Goal: Information Seeking & Learning: Find specific page/section

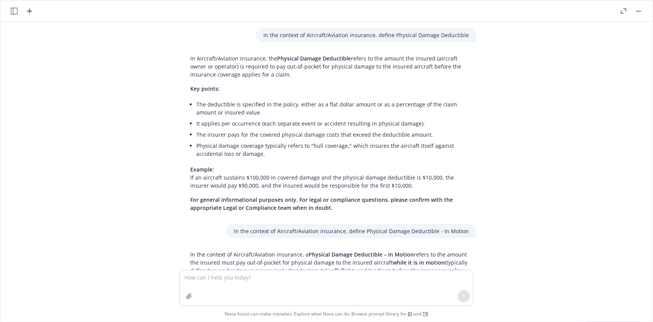
scroll to position [1474, 0]
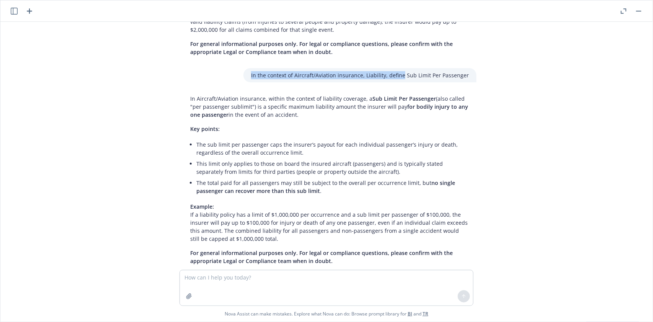
drag, startPoint x: 254, startPoint y: 56, endPoint x: 404, endPoint y: 64, distance: 149.9
click at [404, 68] on div "In the context of Aircraft/Aviation insurance, Liability, define Sub Limit Per …" at bounding box center [359, 75] width 233 height 14
copy p "In the context of Aircraft/Aviation insurance, Liability, define"
click at [230, 278] on textarea at bounding box center [326, 287] width 293 height 35
paste textarea "In the context of Aircraft/Aviation insurance, Liability, define"
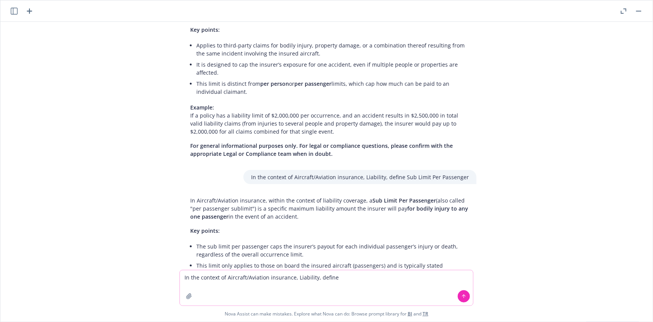
scroll to position [1423, 0]
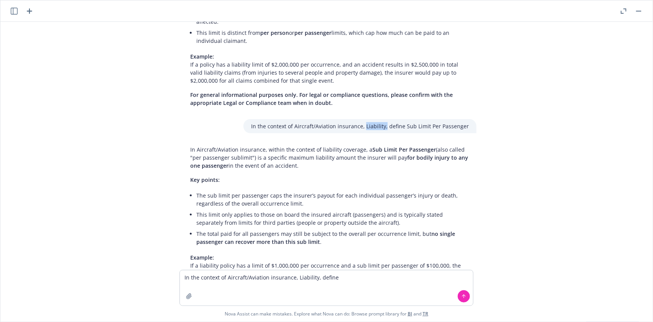
drag, startPoint x: 366, startPoint y: 108, endPoint x: 386, endPoint y: 110, distance: 20.4
click at [386, 122] on p "In the context of Aircraft/Aviation insurance, Liability, define Sub Limit Per …" at bounding box center [360, 126] width 218 height 8
drag, startPoint x: 254, startPoint y: 109, endPoint x: 365, endPoint y: 111, distance: 111.4
click at [365, 119] on div "In the context of Aircraft/Aviation insurance, Liability, define Sub Limit Per …" at bounding box center [359, 126] width 233 height 14
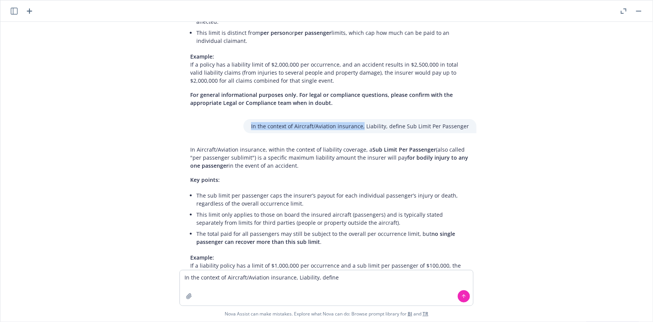
copy p "In the context of Aircraft/Aviation insurance,"
click at [344, 280] on textarea "In the context of Aircraft/Aviation insurance, Liability, define" at bounding box center [326, 287] width 293 height 35
click at [321, 279] on textarea "In the context of Aircraft/Aviation insurance, define" at bounding box center [326, 287] width 293 height 35
paste textarea "Policy Aggregate Limit"
click at [462, 297] on icon at bounding box center [463, 296] width 5 height 5
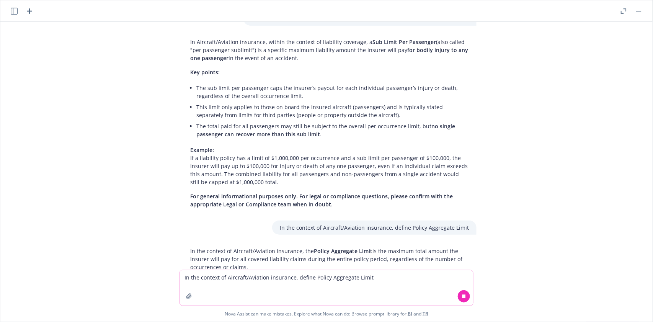
scroll to position [1537, 0]
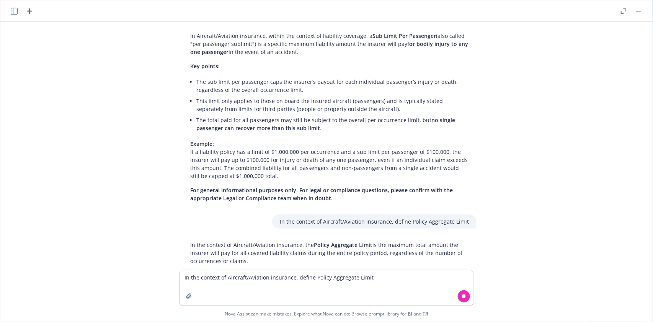
drag, startPoint x: 185, startPoint y: 223, endPoint x: 254, endPoint y: 243, distance: 71.7
click at [254, 243] on div "In the context of Aircraft/Aviation insurance, the Policy Aggregate Limit is th…" at bounding box center [330, 318] width 294 height 160
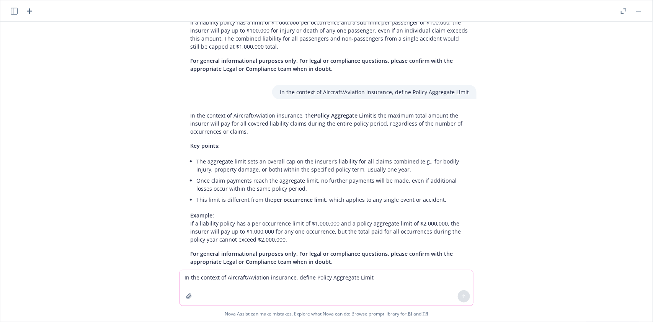
scroll to position [1667, 0]
copy p "In the context of Aircraft/Aviation insurance, the Policy Aggregate Limit is th…"
drag, startPoint x: 281, startPoint y: 74, endPoint x: 409, endPoint y: 82, distance: 128.5
click at [409, 84] on div "In the context of Aircraft/Aviation insurance, define Policy Aggregate Limit" at bounding box center [374, 91] width 204 height 14
copy p "In the context of Aircraft/Aviation insurance, define"
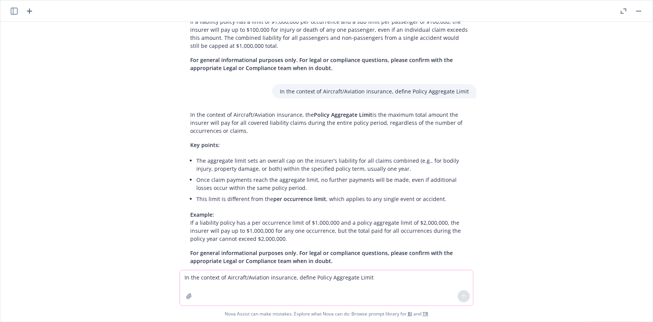
click at [194, 279] on textarea "In the context of Aircraft/Aviation insurance, define Policy Aggregate Limit" at bounding box center [326, 287] width 293 height 35
paste textarea
click at [319, 276] on textarea "In the context of Aircraft/Aviation insurance, define" at bounding box center [326, 287] width 293 height 35
paste textarea "Medical Limit"
click at [464, 297] on icon at bounding box center [463, 296] width 5 height 5
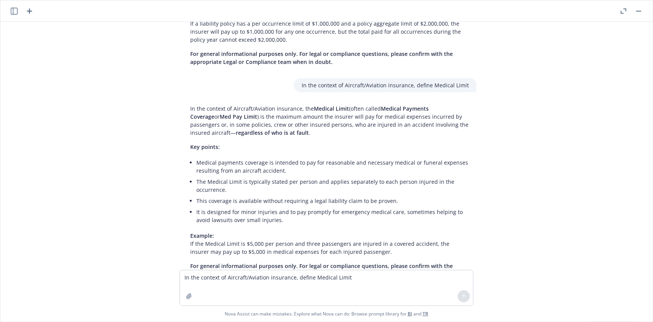
scroll to position [1879, 0]
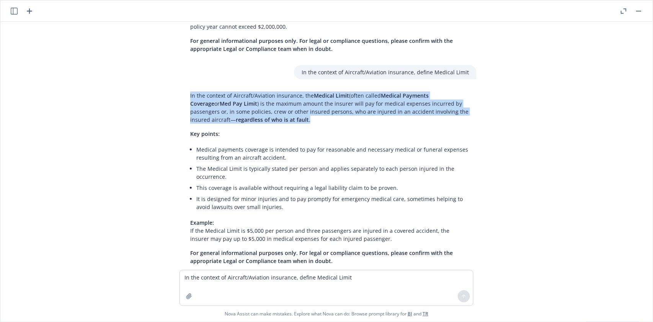
drag, startPoint x: 187, startPoint y: 78, endPoint x: 279, endPoint y: 103, distance: 95.2
click at [279, 103] on p "In the context of Aircraft/Aviation insurance, the Medical Limit (often called …" at bounding box center [329, 107] width 279 height 32
copy p "In the context of Aircraft/Aviation insurance, the Medical Limit (often called …"
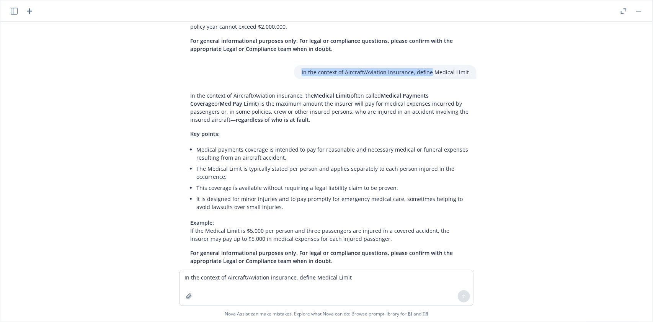
drag, startPoint x: 302, startPoint y: 54, endPoint x: 422, endPoint y: 60, distance: 120.0
click at [428, 65] on div "In the context of Aircraft/Aviation insurance, define Medical Limit" at bounding box center [385, 72] width 183 height 14
click at [435, 68] on p "In the context of Aircraft/Aviation insurance, define Medical Limit" at bounding box center [385, 72] width 167 height 8
drag, startPoint x: 299, startPoint y: 51, endPoint x: 432, endPoint y: 58, distance: 133.0
click at [432, 65] on div "In the context of Aircraft/Aviation insurance, define Medical Limit" at bounding box center [385, 72] width 183 height 14
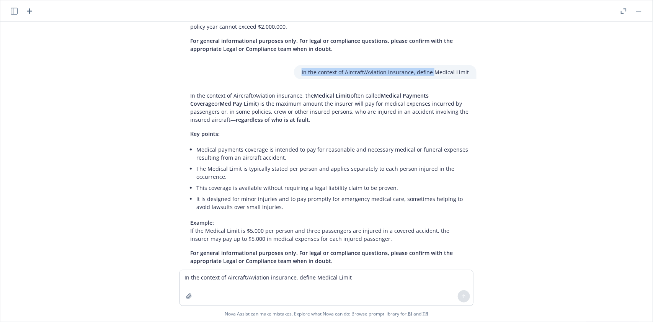
copy p "In the context of Aircraft/Aviation insurance, define"
click at [193, 279] on textarea "In the context of Aircraft/Aviation insurance, define Medical Limit" at bounding box center [326, 287] width 293 height 35
paste textarea
click at [322, 274] on textarea "In the context of Aircraft/Aviation insurance, define" at bounding box center [326, 287] width 293 height 35
paste textarea "Number of Aircrafts"
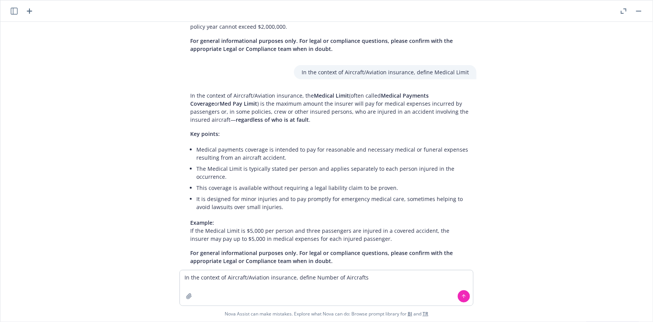
click at [465, 297] on icon at bounding box center [463, 296] width 5 height 5
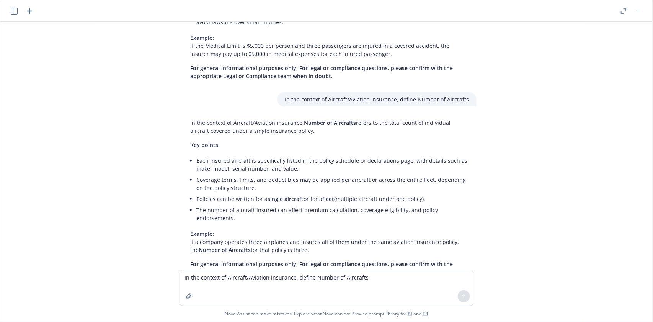
scroll to position [2067, 0]
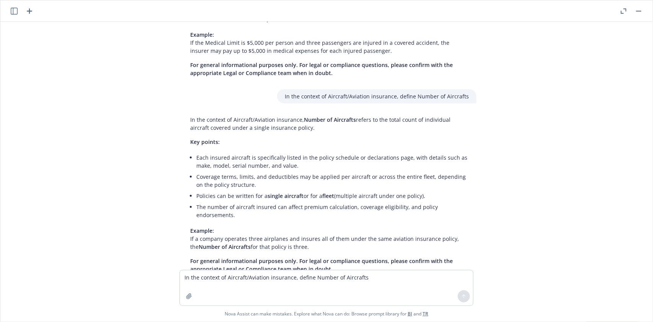
drag, startPoint x: 181, startPoint y: 94, endPoint x: 317, endPoint y: 110, distance: 136.9
click at [317, 110] on div "In the context of Aircraft/Aviation insurance, define Physical Damage Deductibl…" at bounding box center [326, 146] width 646 height 248
copy p "In the context of Aircraft/Aviation insurance, Number of Aircrafts refers to th…"
drag, startPoint x: 289, startPoint y: 78, endPoint x: 353, endPoint y: 71, distance: 63.9
click at [354, 89] on div "In the context of Aircraft/Aviation insurance, define Number of Aircrafts" at bounding box center [376, 96] width 199 height 14
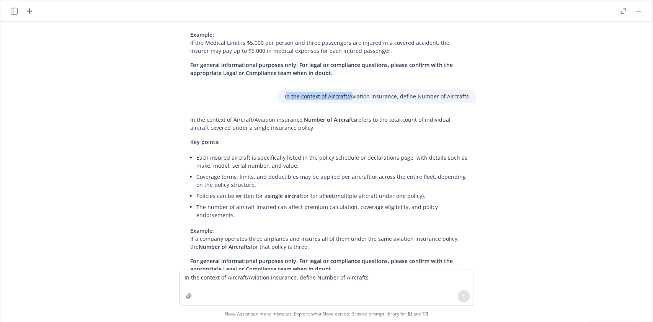
click at [352, 71] on div "In the context of Aircraft/Aviation insurance, define Physical Damage Deductibl…" at bounding box center [326, 146] width 646 height 248
click at [304, 92] on p "In the context of Aircraft/Aviation insurance, define Number of Aircrafts" at bounding box center [377, 96] width 184 height 8
drag, startPoint x: 286, startPoint y: 75, endPoint x: 411, endPoint y: 79, distance: 125.7
click at [414, 89] on div "In the context of Aircraft/Aviation insurance, define Number of Aircrafts" at bounding box center [376, 96] width 199 height 14
copy p "In the context of Aircraft/Aviation insurance, define"
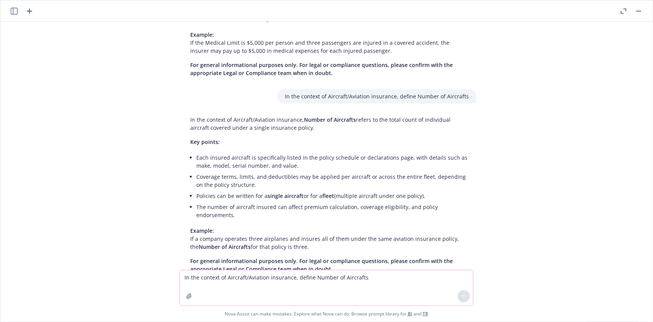
paste textarea
click at [320, 276] on textarea "In the context of Aircraft/Aviation insurance, define" at bounding box center [326, 287] width 293 height 35
paste textarea "In the context of Aircraft/Aviation insurance, define"
click at [322, 277] on textarea "In the context of Aircraft/Aviation insurance, define" at bounding box center [326, 287] width 293 height 35
paste textarea "In the context of Aircraft/Aviation insurance, define"
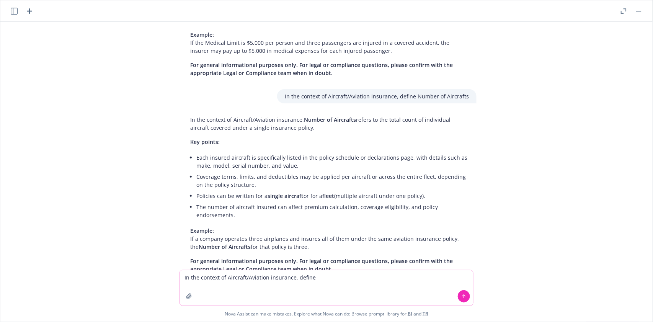
click at [325, 275] on textarea "In the context of Aircraft/Aviation insurance, define" at bounding box center [326, 287] width 293 height 35
paste textarea "Hull value"
click at [465, 294] on icon at bounding box center [463, 296] width 5 height 5
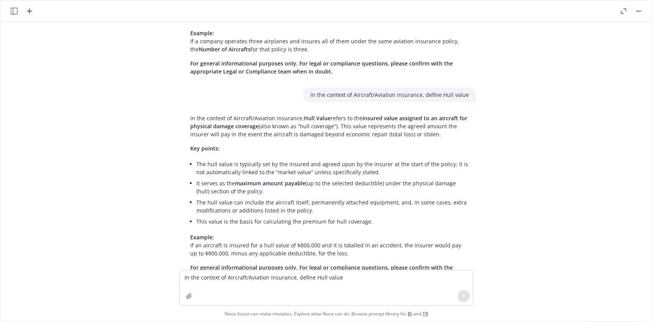
scroll to position [2271, 0]
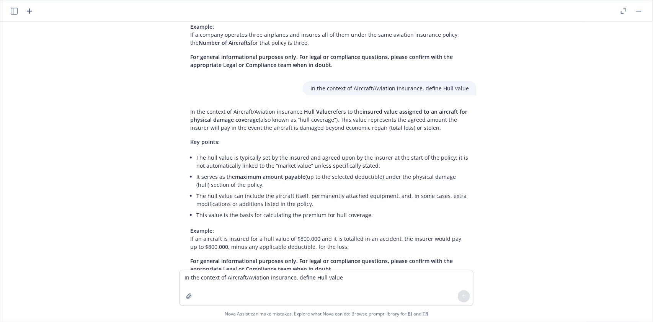
drag, startPoint x: 181, startPoint y: 78, endPoint x: 441, endPoint y: 102, distance: 261.0
click at [441, 102] on div "In the context of Aircraft/Aviation insurance, define Physical Damage Deductibl…" at bounding box center [326, 146] width 646 height 248
copy p "In the context of Aircraft/Aviation insurance, Hull Value refers to the insured…"
drag, startPoint x: 314, startPoint y: 61, endPoint x: 439, endPoint y: 67, distance: 126.1
click at [439, 81] on div "In the context of Aircraft/Aviation insurance, define Hull value" at bounding box center [390, 88] width 174 height 14
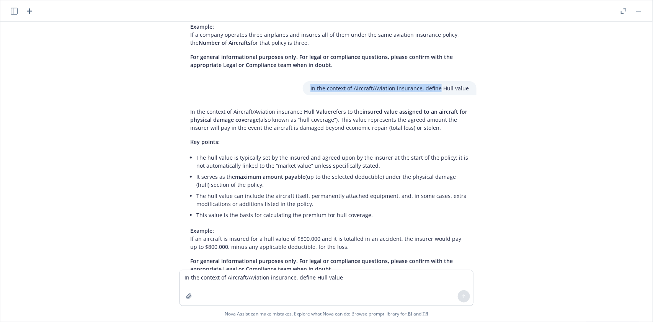
copy p "In the context of Aircraft/Aviation insurance, define"
click at [196, 278] on textarea "In the context of Aircraft/Aviation insurance, define Hull value" at bounding box center [326, 287] width 293 height 35
paste textarea
click at [320, 277] on textarea "In the context of Aircraft/Aviation insurance, define" at bounding box center [326, 287] width 293 height 35
paste textarea "Insured Value"
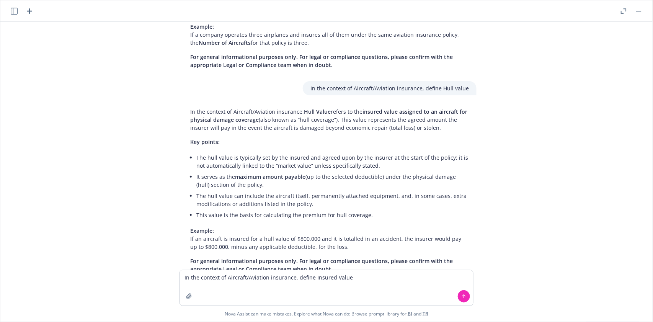
click at [461, 298] on icon at bounding box center [463, 296] width 5 height 5
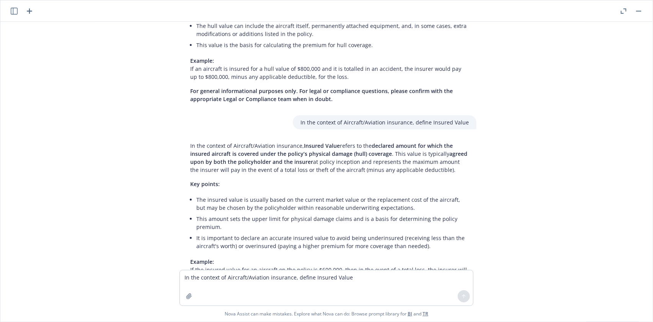
scroll to position [2480, 0]
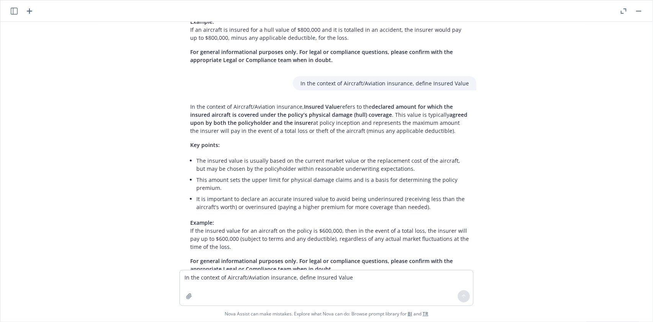
drag, startPoint x: 173, startPoint y: 78, endPoint x: 467, endPoint y: 106, distance: 295.3
click at [466, 108] on div "In the context of Aircraft/Aviation insurance, Insured Value refers to the decl…" at bounding box center [329, 188] width 306 height 176
click at [302, 76] on div "In the context of Aircraft/Aviation insurance, define Insured Value" at bounding box center [385, 83] width 184 height 14
drag, startPoint x: 302, startPoint y: 57, endPoint x: 429, endPoint y: 59, distance: 126.4
click at [430, 79] on p "In the context of Aircraft/Aviation insurance, define Insured Value" at bounding box center [385, 83] width 168 height 8
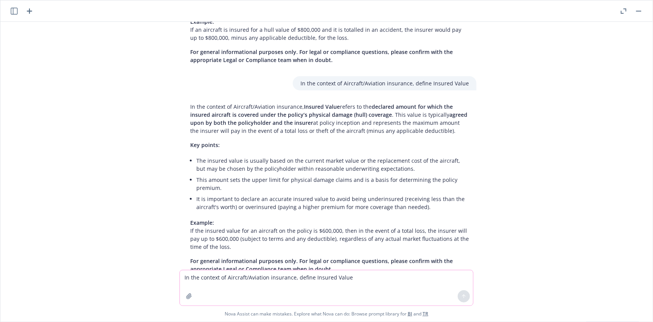
click at [199, 276] on textarea "In the context of Aircraft/Aviation insurance, define Insured Value" at bounding box center [326, 287] width 293 height 35
paste textarea
click at [329, 277] on textarea "In the context of Aircraft/Aviation insurance, define" at bounding box center [326, 287] width 293 height 35
paste textarea "Hangared"
click at [463, 295] on icon at bounding box center [463, 296] width 5 height 5
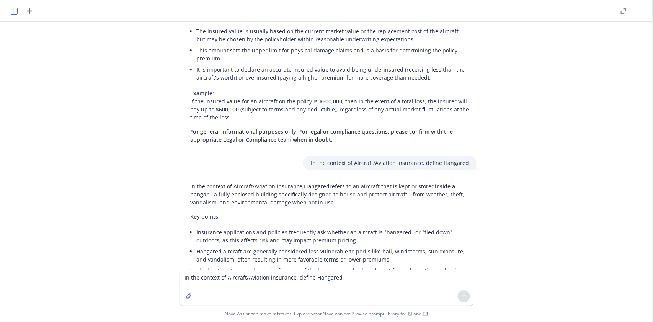
scroll to position [2673, 0]
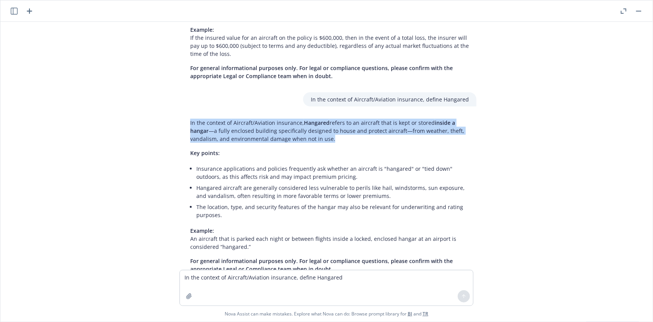
drag, startPoint x: 179, startPoint y: 93, endPoint x: 349, endPoint y: 114, distance: 171.3
click at [349, 116] on div "In the context of Aircraft/Aviation insurance, Hangared refers to an aircraft t…" at bounding box center [330, 196] width 294 height 160
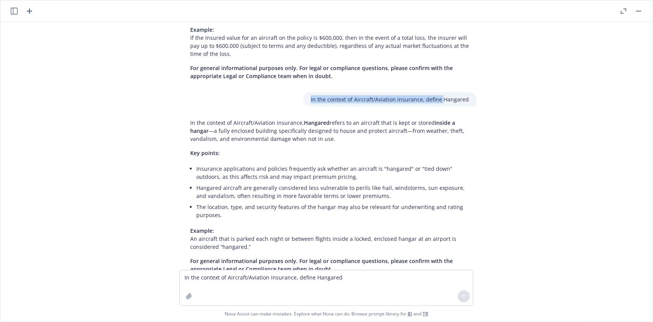
drag, startPoint x: 312, startPoint y: 73, endPoint x: 442, endPoint y: 77, distance: 130.6
click at [442, 92] on div "In the context of Aircraft/Aviation insurance, define Hangared" at bounding box center [389, 99] width 173 height 14
click at [198, 276] on textarea "In the context of Aircraft/Aviation insurance, define Hangared" at bounding box center [326, 287] width 293 height 35
paste textarea
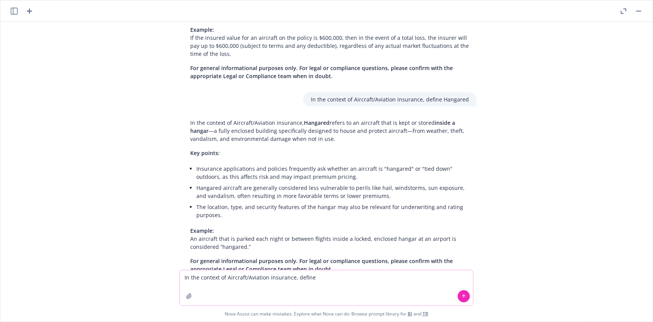
click at [319, 279] on textarea "In the context of Aircraft/Aviation insurance, define" at bounding box center [326, 287] width 293 height 35
paste textarea "Airport Name or Identifier"
click at [463, 297] on icon at bounding box center [463, 296] width 5 height 5
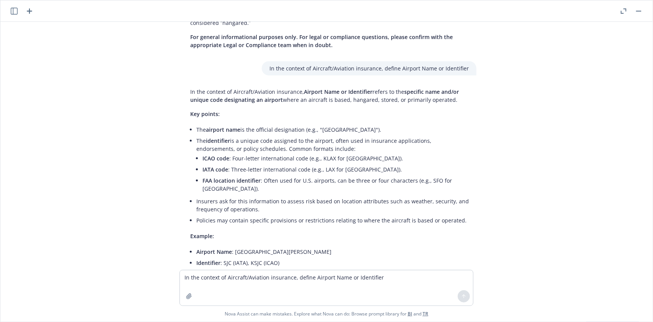
scroll to position [2915, 0]
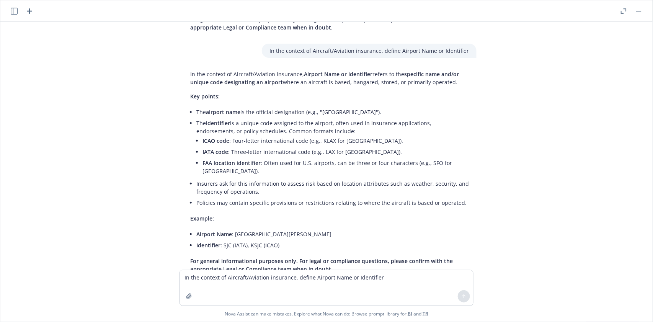
drag, startPoint x: 178, startPoint y: 46, endPoint x: 454, endPoint y: 63, distance: 276.2
click at [454, 67] on div "In the context of Aircraft/Aviation insurance, Airport Name or Identifier refer…" at bounding box center [329, 171] width 306 height 209
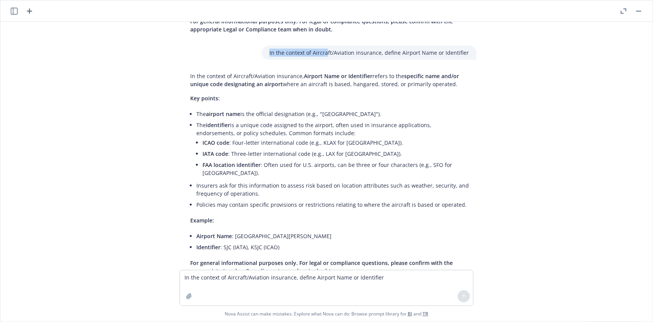
scroll to position [2911, 0]
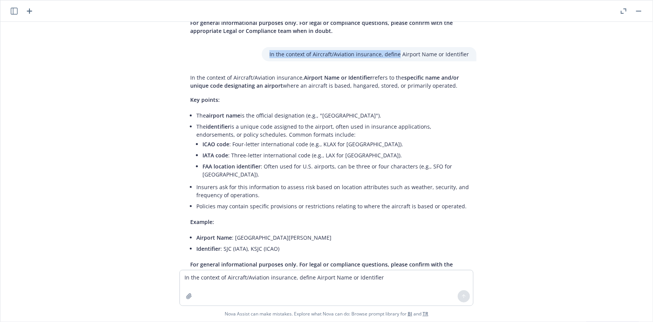
drag, startPoint x: 270, startPoint y: 25, endPoint x: 398, endPoint y: 31, distance: 127.6
click at [398, 47] on div "In the context of Aircraft/Aviation insurance, define Airport Name or Identifier" at bounding box center [369, 54] width 215 height 14
click at [219, 275] on textarea "In the context of Aircraft/Aviation insurance, define Airport Name or Identifier" at bounding box center [326, 287] width 293 height 35
paste textarea
click at [319, 276] on textarea "In the context of Aircraft/Aviation insurance, define" at bounding box center [326, 287] width 293 height 35
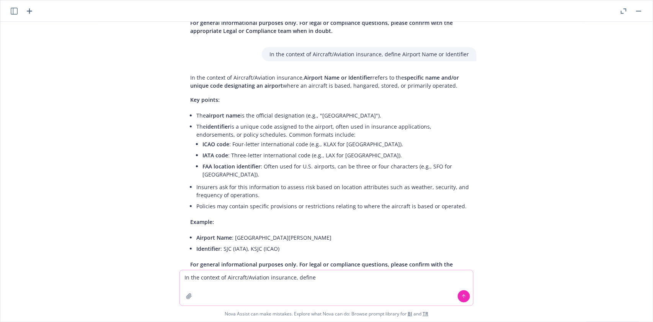
paste textarea "TRIA"
type textarea "In the context of Aircraft/Aviation insurance, define TRIA"
click at [464, 296] on icon at bounding box center [464, 296] width 0 height 3
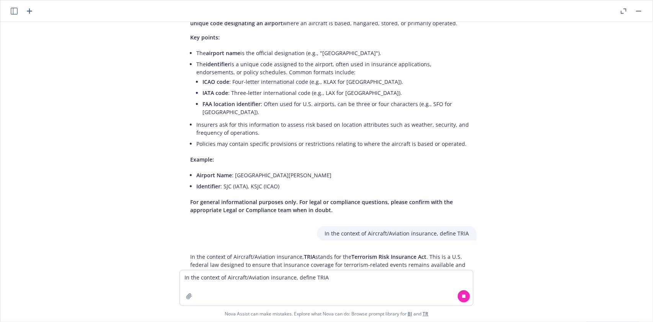
scroll to position [2977, 0]
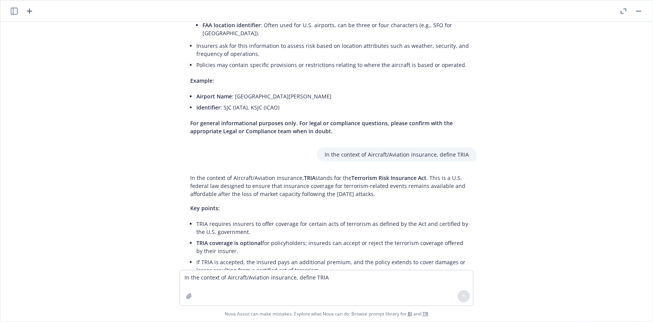
drag, startPoint x: 187, startPoint y: 227, endPoint x: 408, endPoint y: 243, distance: 221.5
click at [408, 243] on div "In the context of Aircraft/Aviation insurance, TRIA stands for the Terrorism Ri…" at bounding box center [330, 274] width 294 height 207
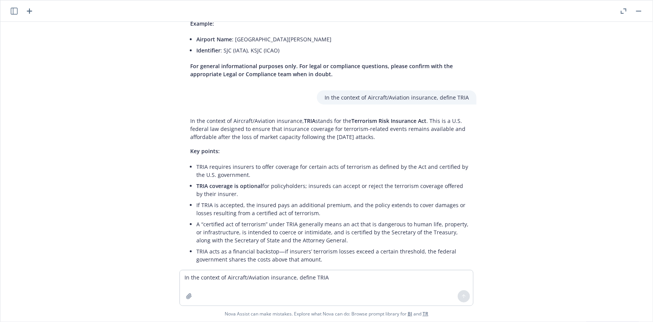
scroll to position [3154, 0]
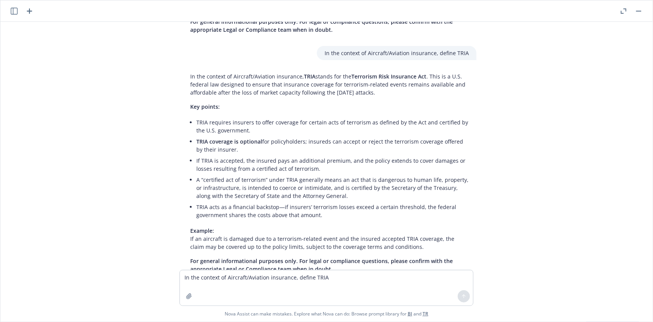
click at [528, 128] on div "In the context of Aircraft/Aviation insurance, define Physical Damage Deductibl…" at bounding box center [326, 146] width 646 height 248
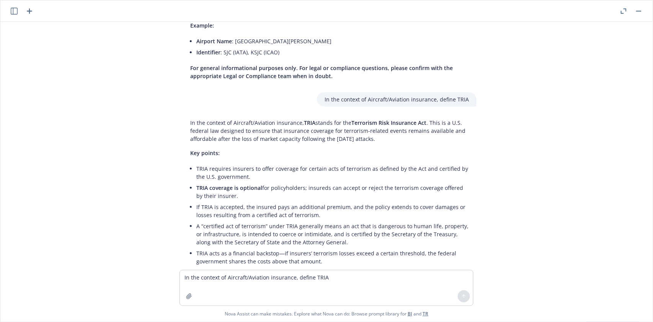
scroll to position [3103, 0]
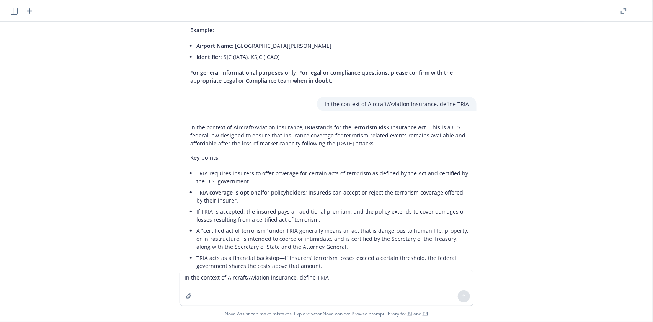
drag, startPoint x: 182, startPoint y: 98, endPoint x: 401, endPoint y: 121, distance: 220.2
click at [401, 121] on div "In the context of Aircraft/Aviation insurance, TRIA stands for the Terrorism Ri…" at bounding box center [330, 223] width 294 height 207
click at [427, 129] on div "In the context of Aircraft/Aviation insurance, TRIA stands for the Terrorism Ri…" at bounding box center [330, 223] width 294 height 207
drag, startPoint x: 183, startPoint y: 101, endPoint x: 420, endPoint y: 115, distance: 237.0
click at [420, 120] on div "In the context of Aircraft/Aviation insurance, TRIA stands for the Terrorism Ri…" at bounding box center [330, 223] width 294 height 207
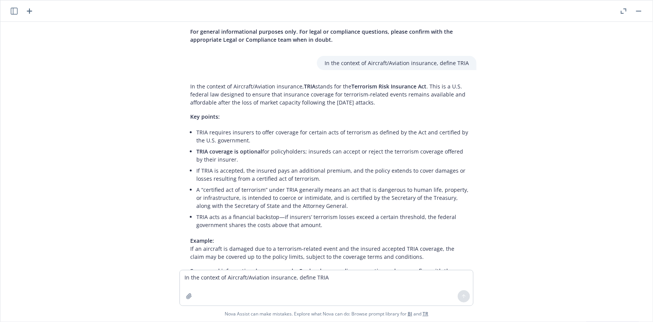
scroll to position [3154, 0]
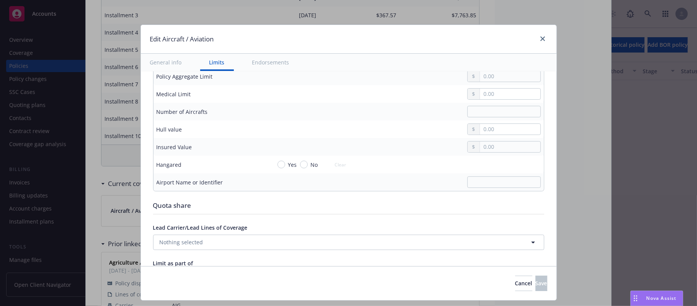
scroll to position [408, 0]
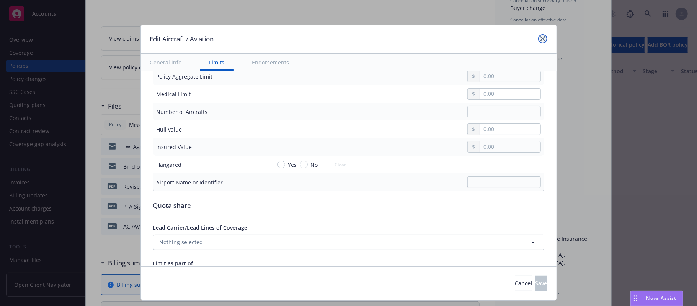
click at [541, 41] on icon "close" at bounding box center [543, 38] width 5 height 5
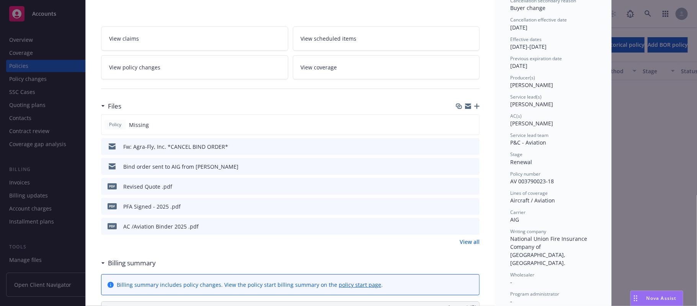
scroll to position [0, 0]
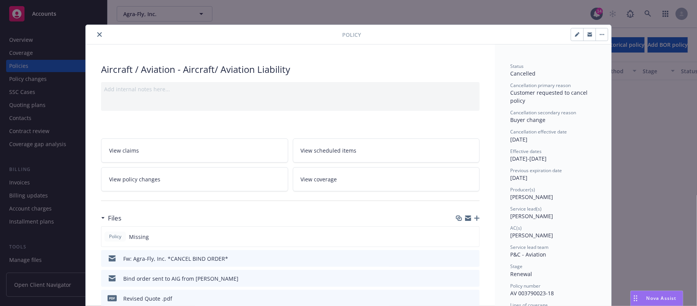
click at [97, 34] on icon "close" at bounding box center [99, 34] width 5 height 5
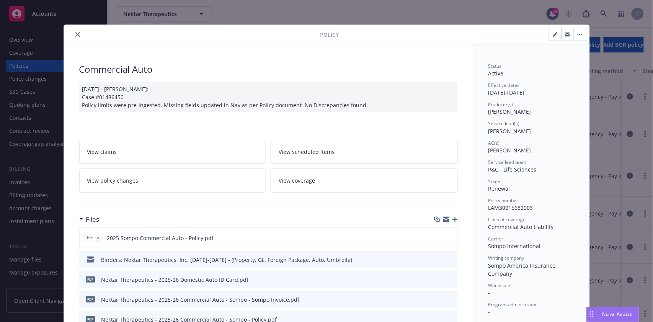
click at [75, 32] on icon "close" at bounding box center [77, 34] width 5 height 5
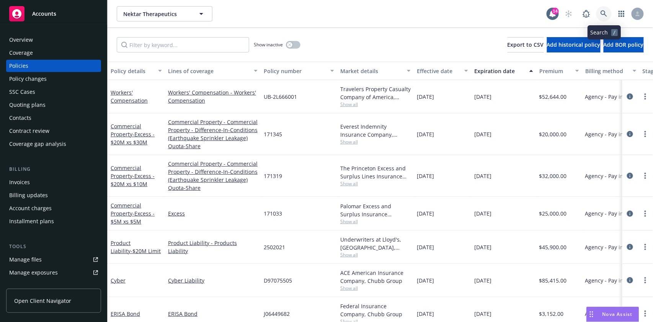
click at [604, 14] on icon at bounding box center [604, 13] width 7 height 7
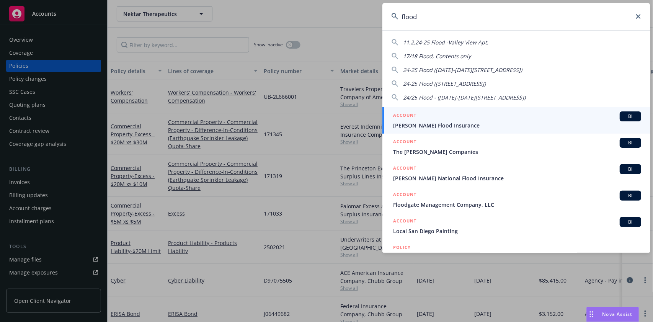
click at [431, 69] on span "24-25 Flood (1001-1017 Mill Stream Ln)" at bounding box center [462, 69] width 119 height 7
type input "24-25 Flood (1001-1017 Mill Stream Ln)"
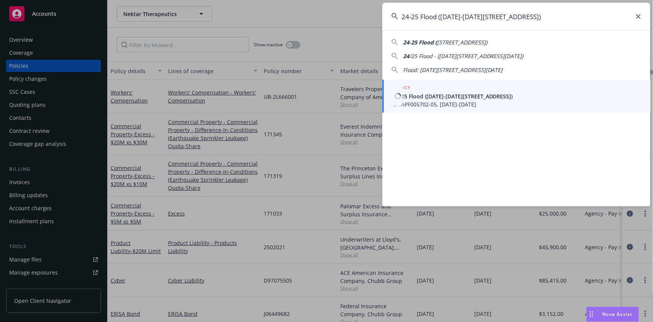
click at [445, 98] on span "24-25 Flood (1001-1017 Mill Stream Ln)" at bounding box center [517, 96] width 248 height 8
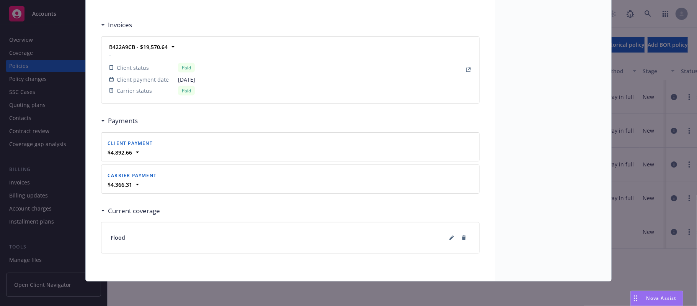
scroll to position [678, 0]
click at [449, 238] on icon at bounding box center [451, 237] width 5 height 5
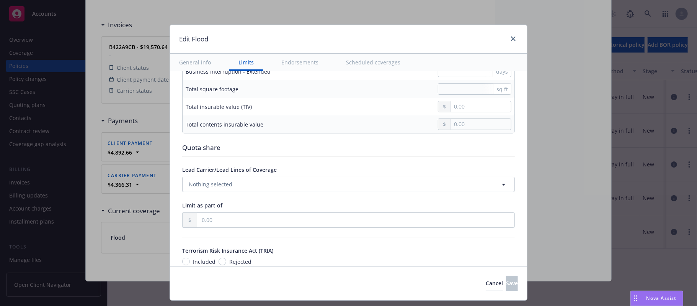
scroll to position [357, 0]
